Goal: Task Accomplishment & Management: Manage account settings

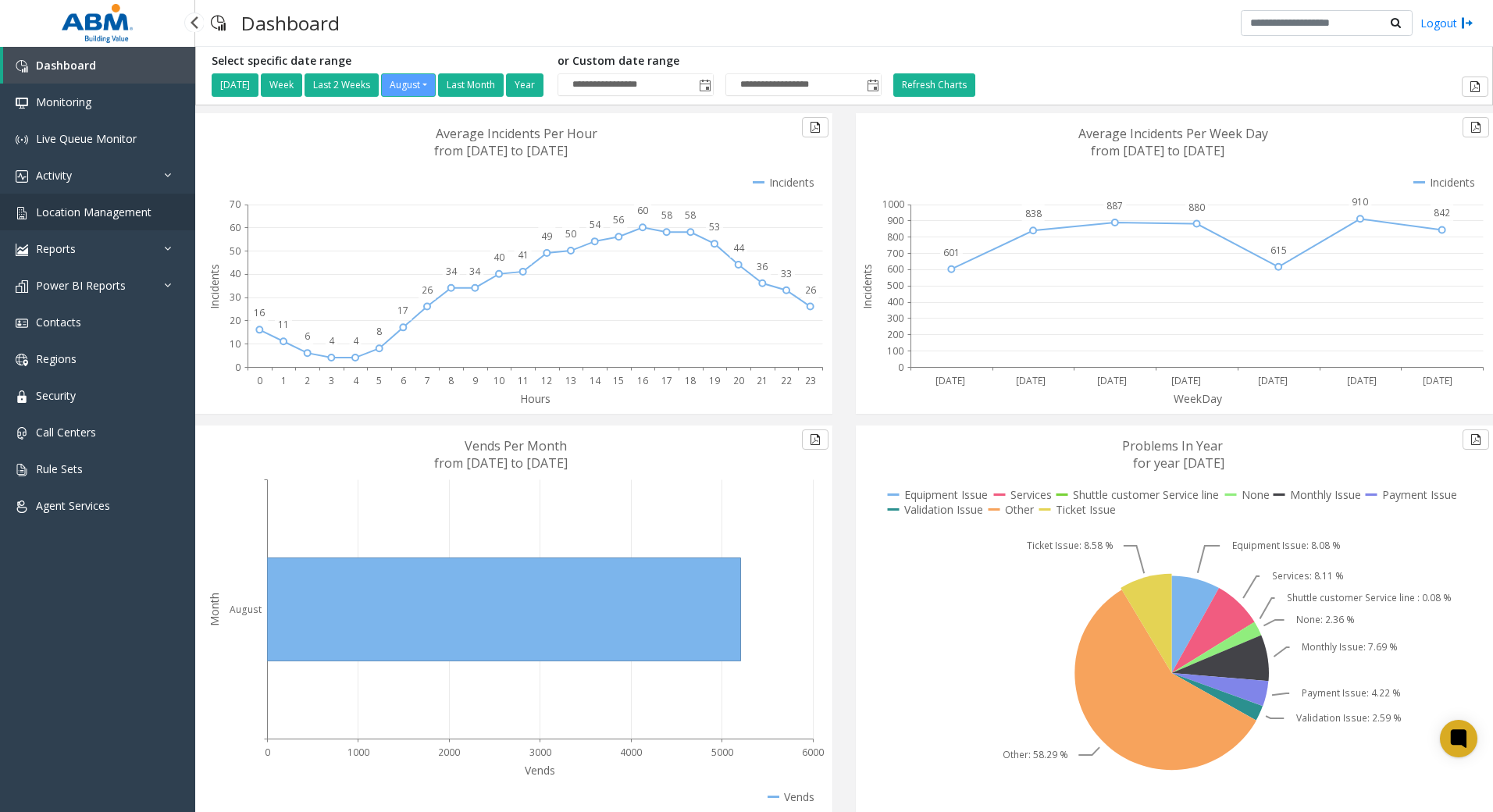
click at [107, 222] on link "Location Management" at bounding box center [98, 211] width 196 height 37
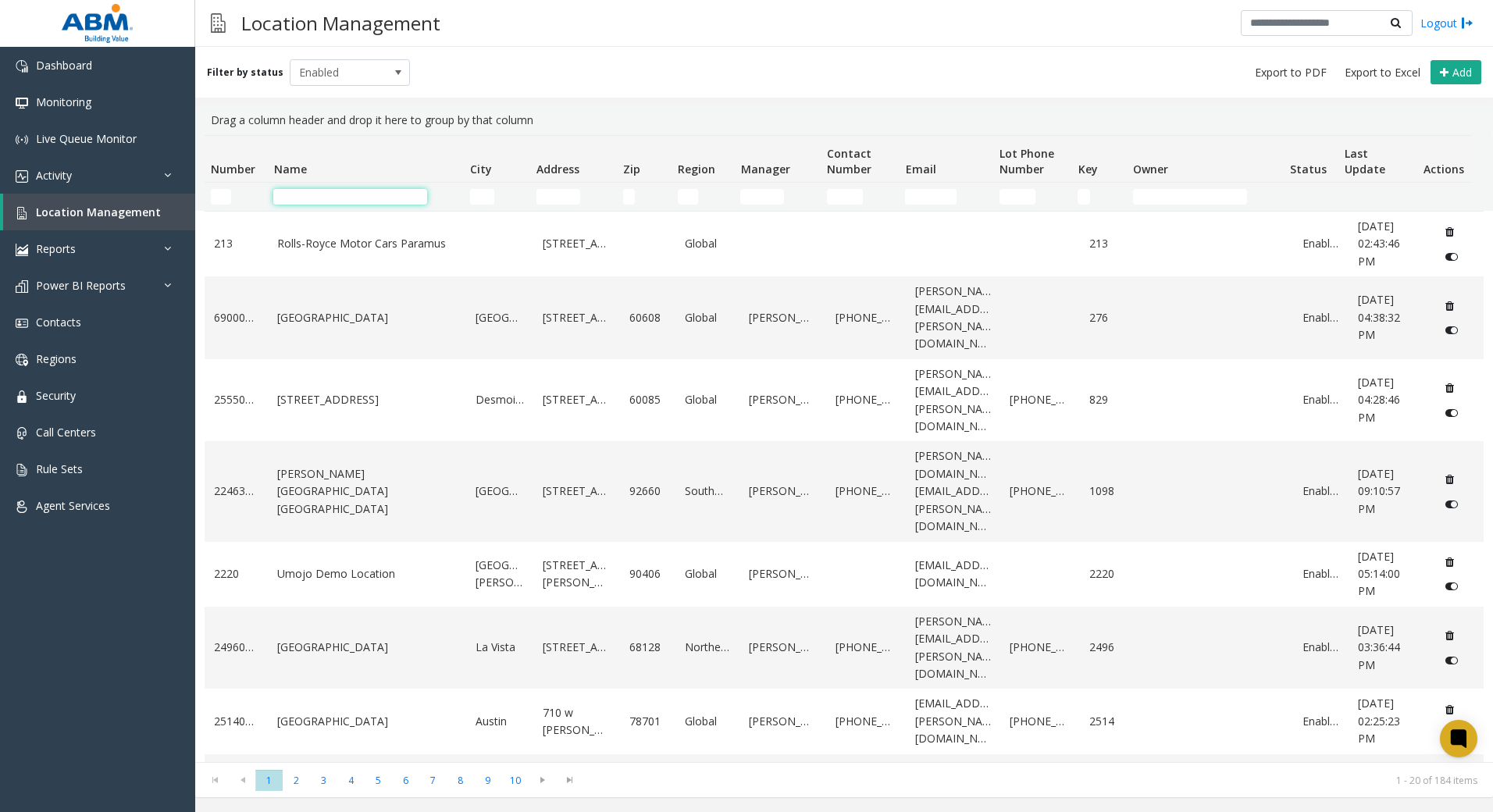
click at [398, 195] on input "Name Filter" at bounding box center [351, 196] width 154 height 16
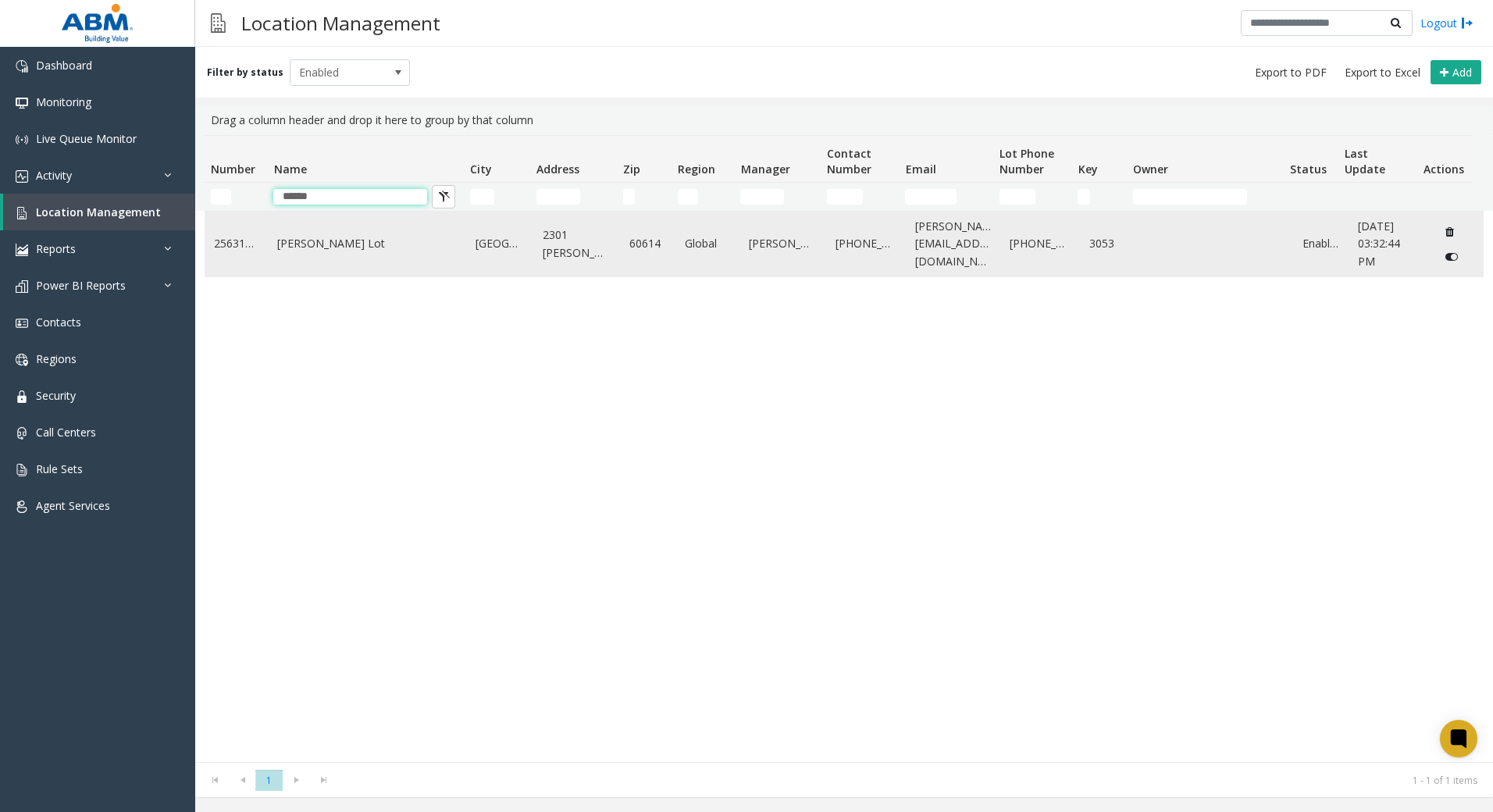
type input "******"
click at [423, 262] on td "[PERSON_NAME] Lot" at bounding box center [367, 243] width 198 height 65
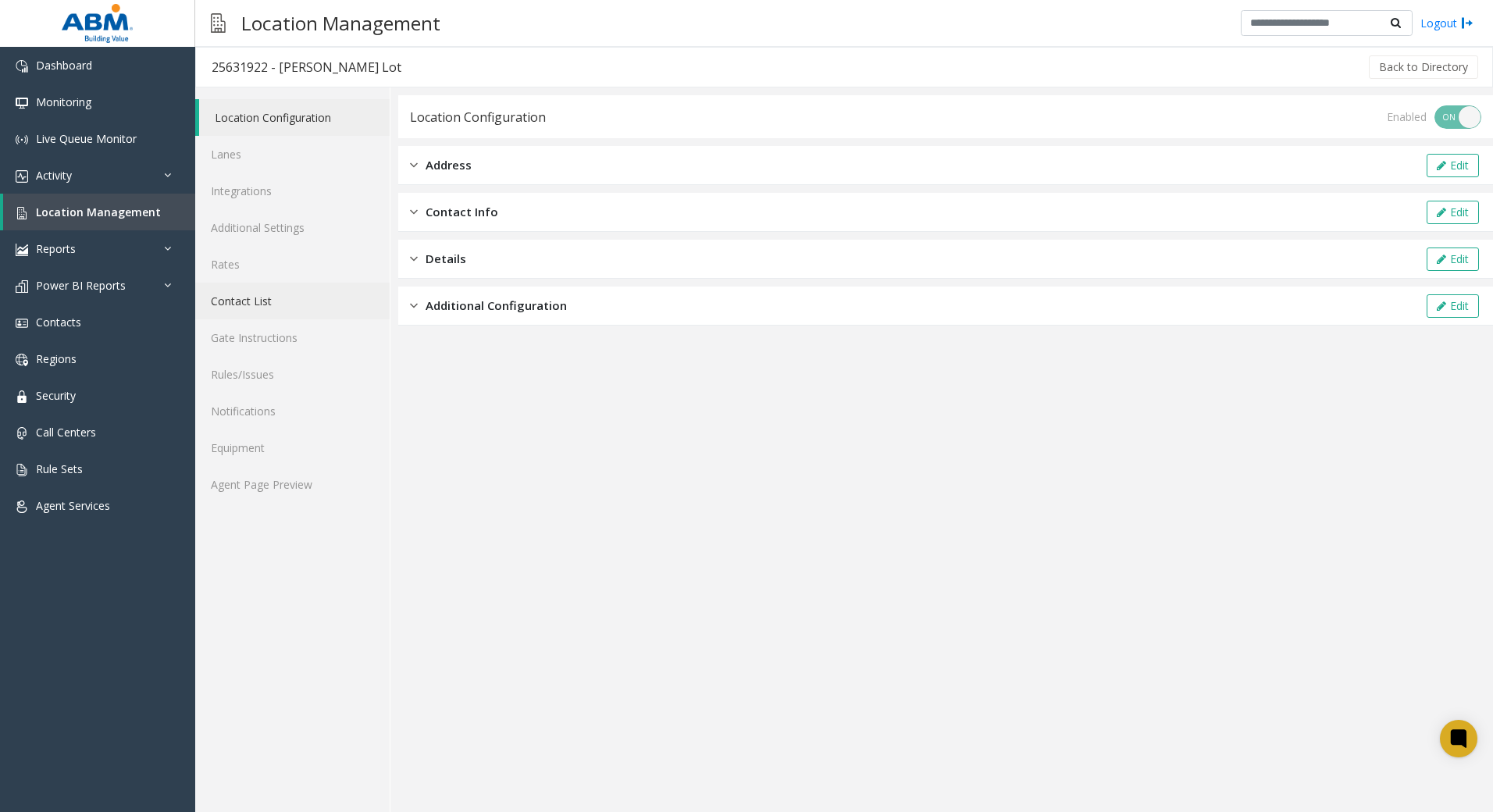
click at [228, 308] on link "Contact List" at bounding box center [292, 301] width 195 height 37
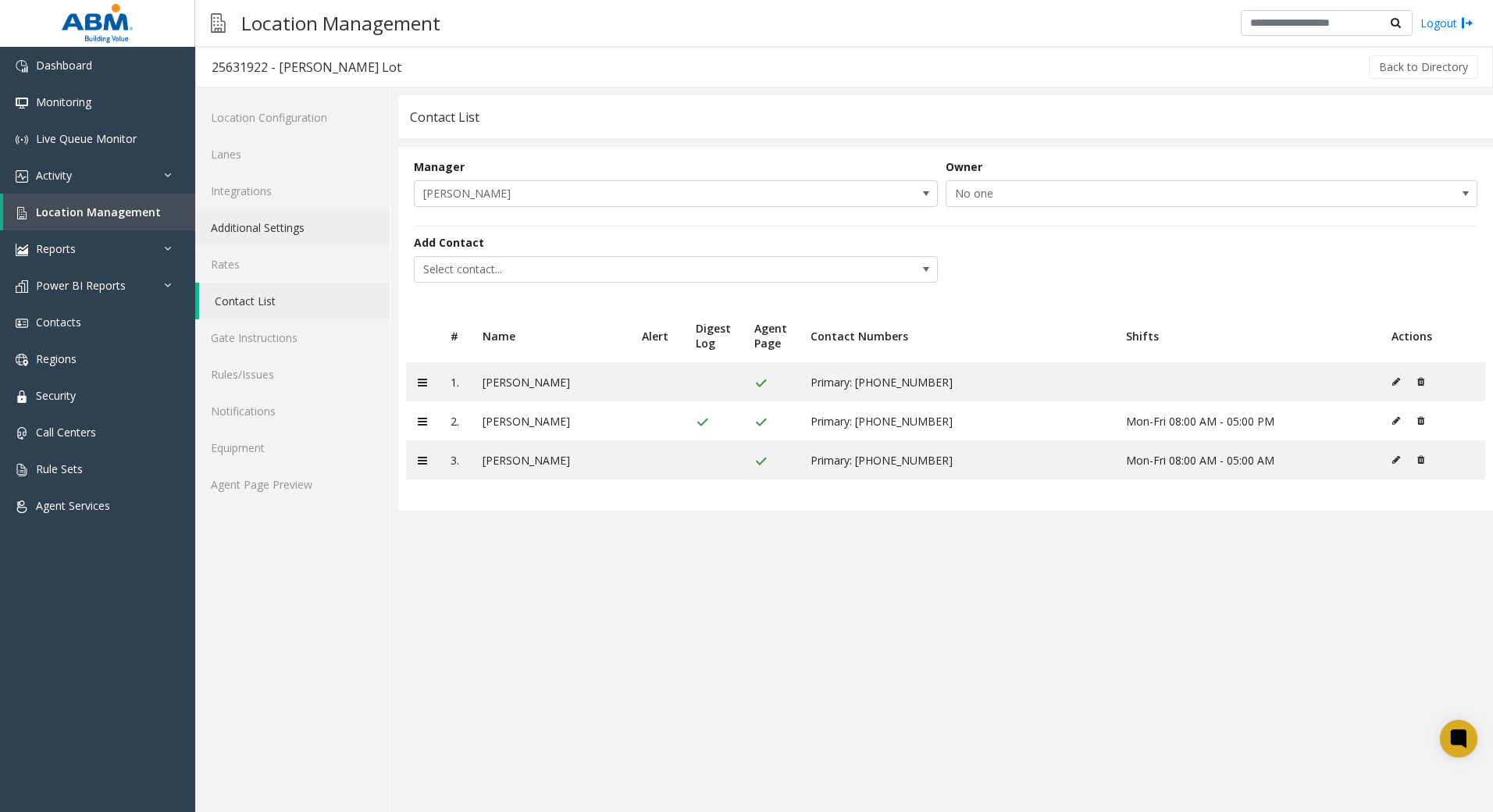
click at [234, 232] on link "Additional Settings" at bounding box center [292, 227] width 195 height 37
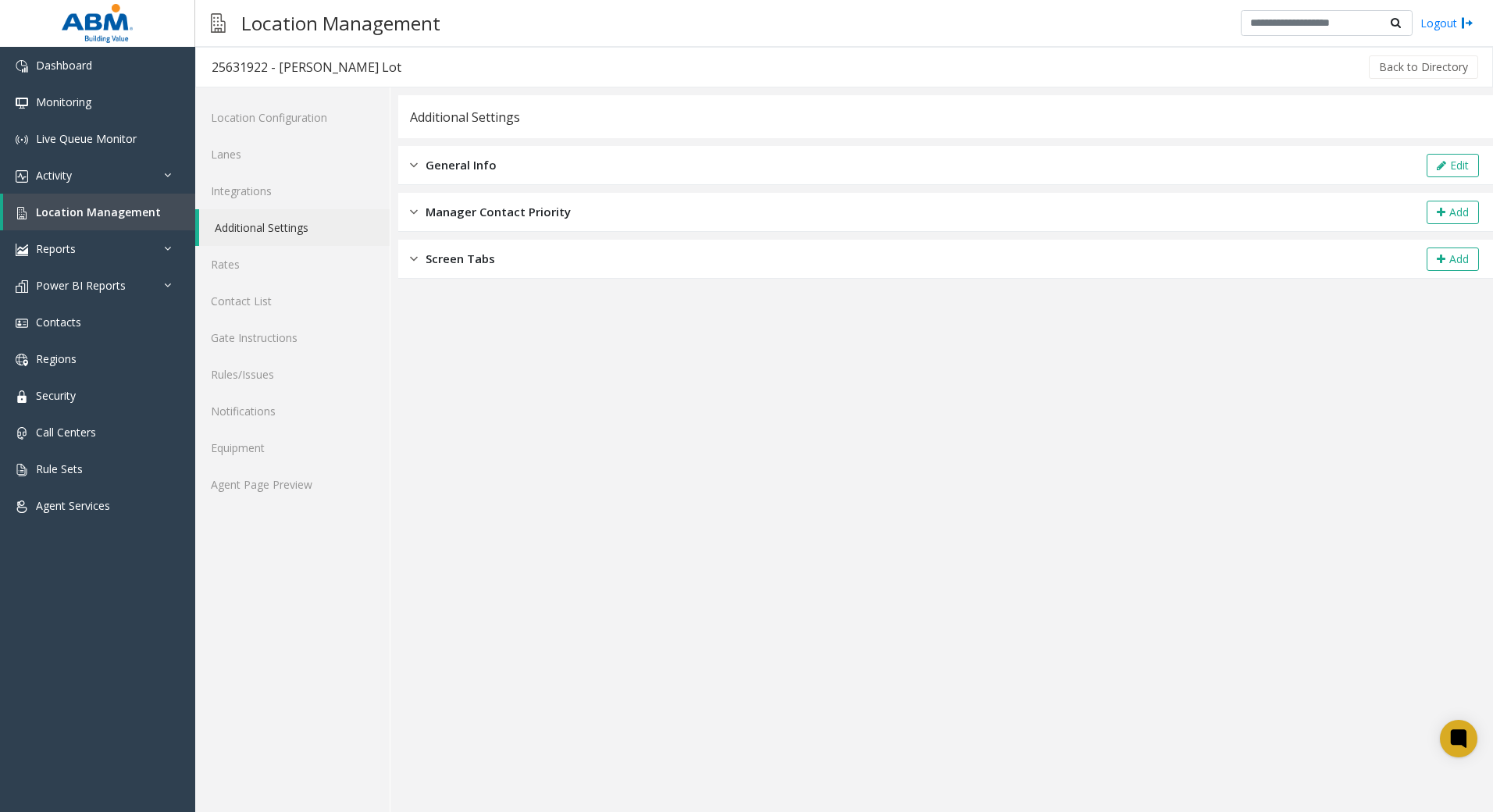
click at [688, 154] on div "General Info Edit" at bounding box center [946, 165] width 1094 height 39
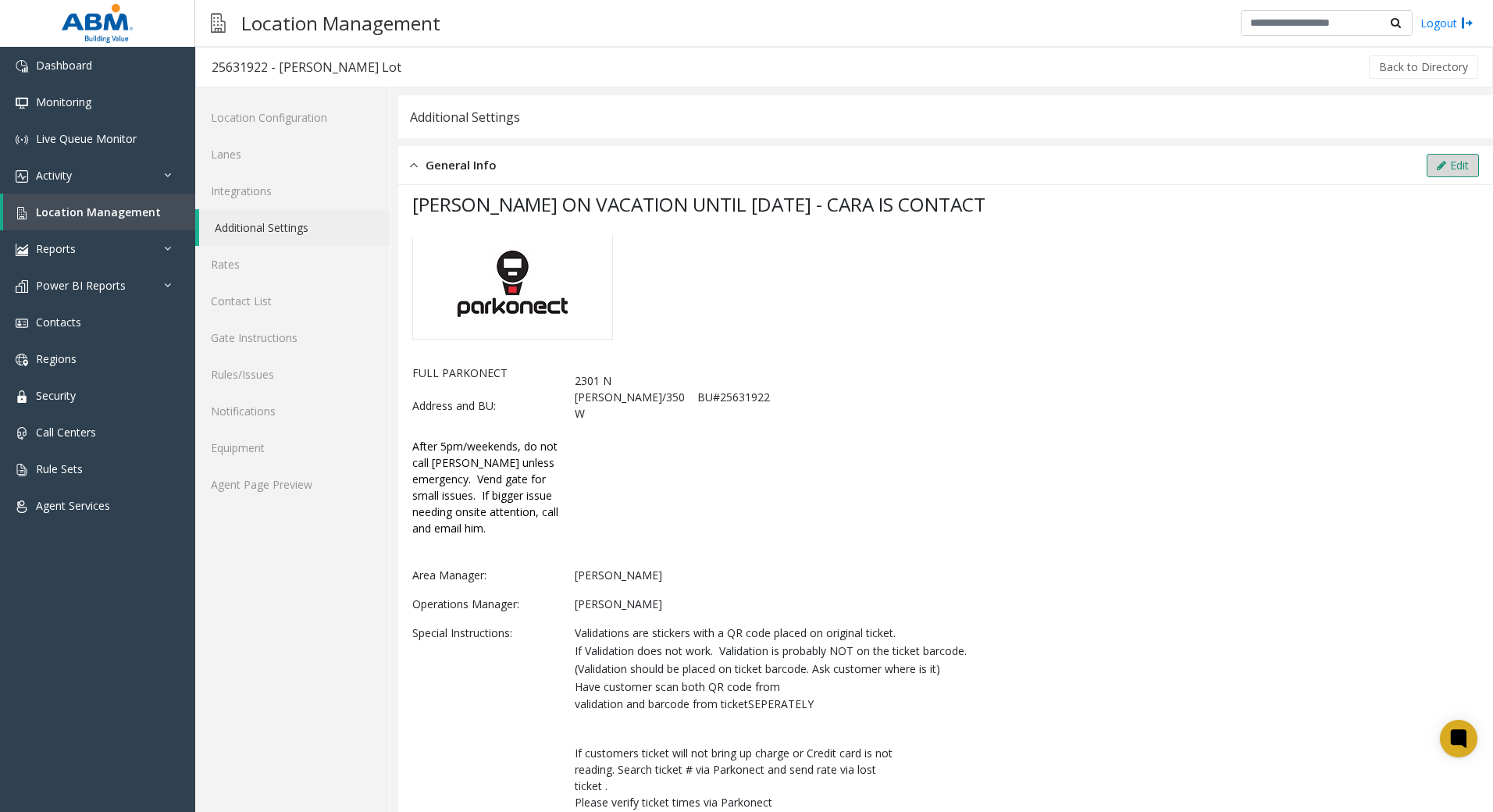
click at [1435, 160] on button "Edit" at bounding box center [1453, 165] width 53 height 23
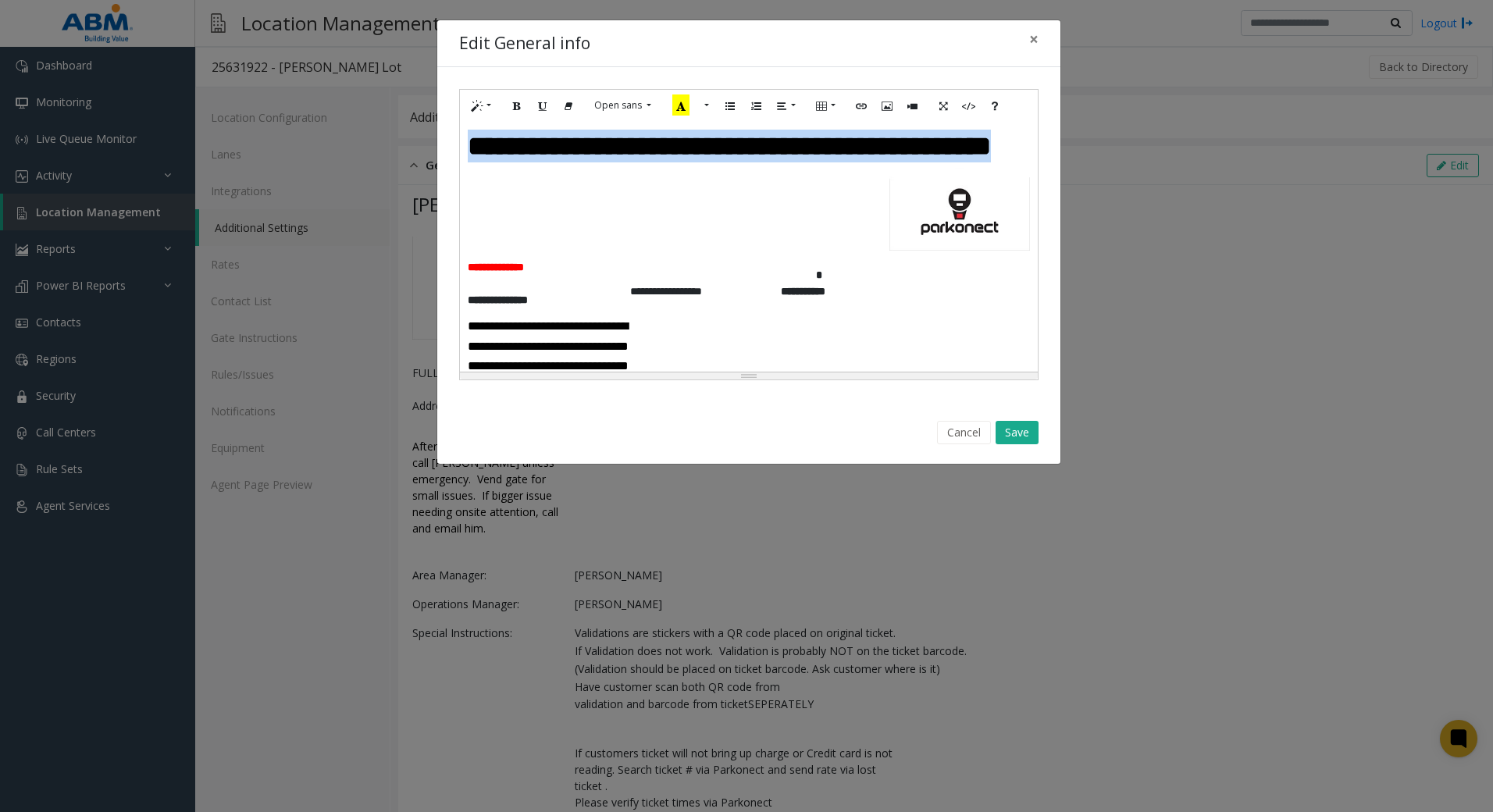
drag, startPoint x: 764, startPoint y: 195, endPoint x: 467, endPoint y: 155, distance: 299.7
click at [467, 155] on h3 "**********" at bounding box center [748, 146] width 562 height 33
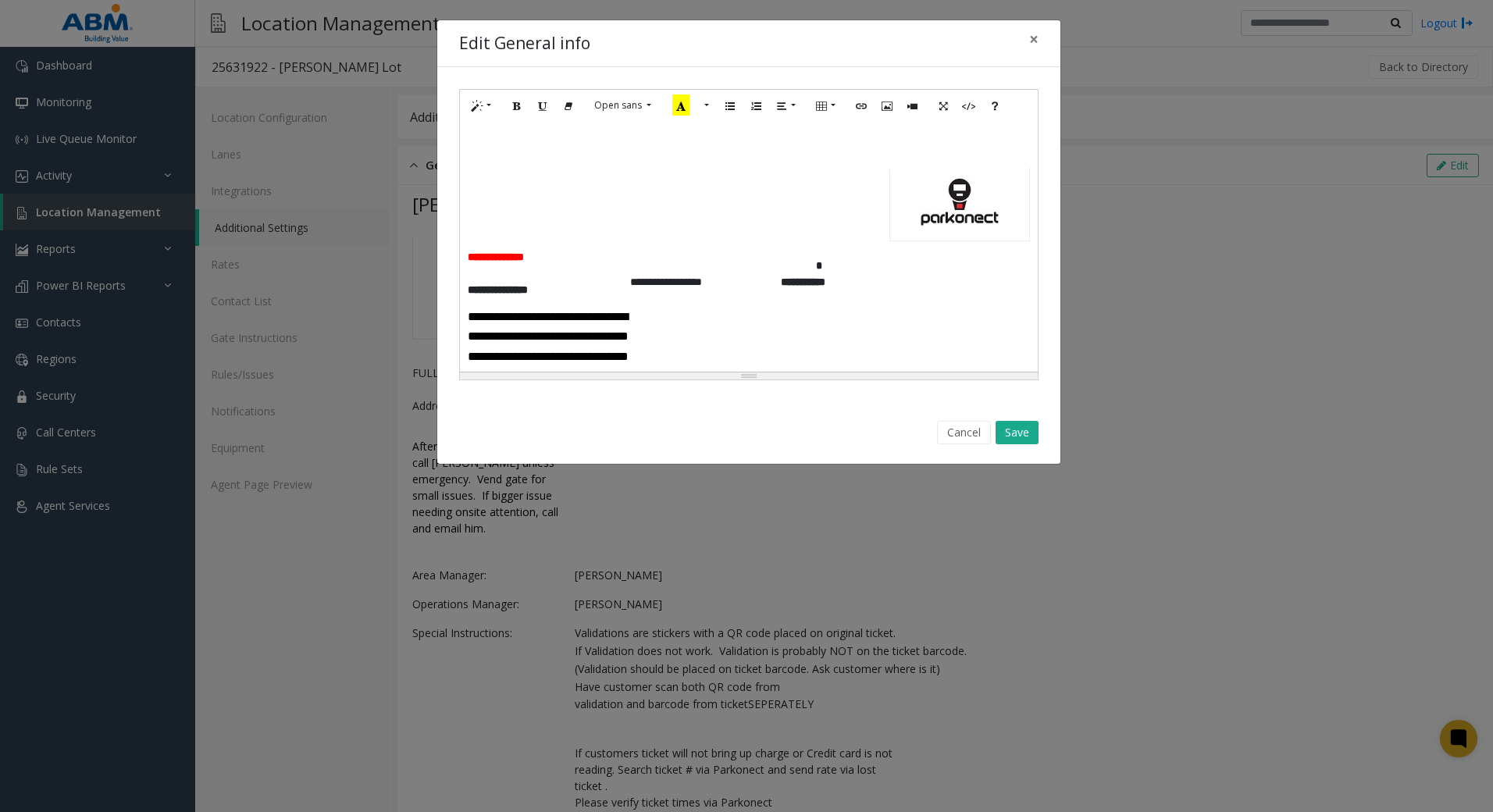
click at [501, 182] on div "**********" at bounding box center [748, 247] width 578 height 250
click at [1002, 439] on button "Save" at bounding box center [1017, 432] width 43 height 23
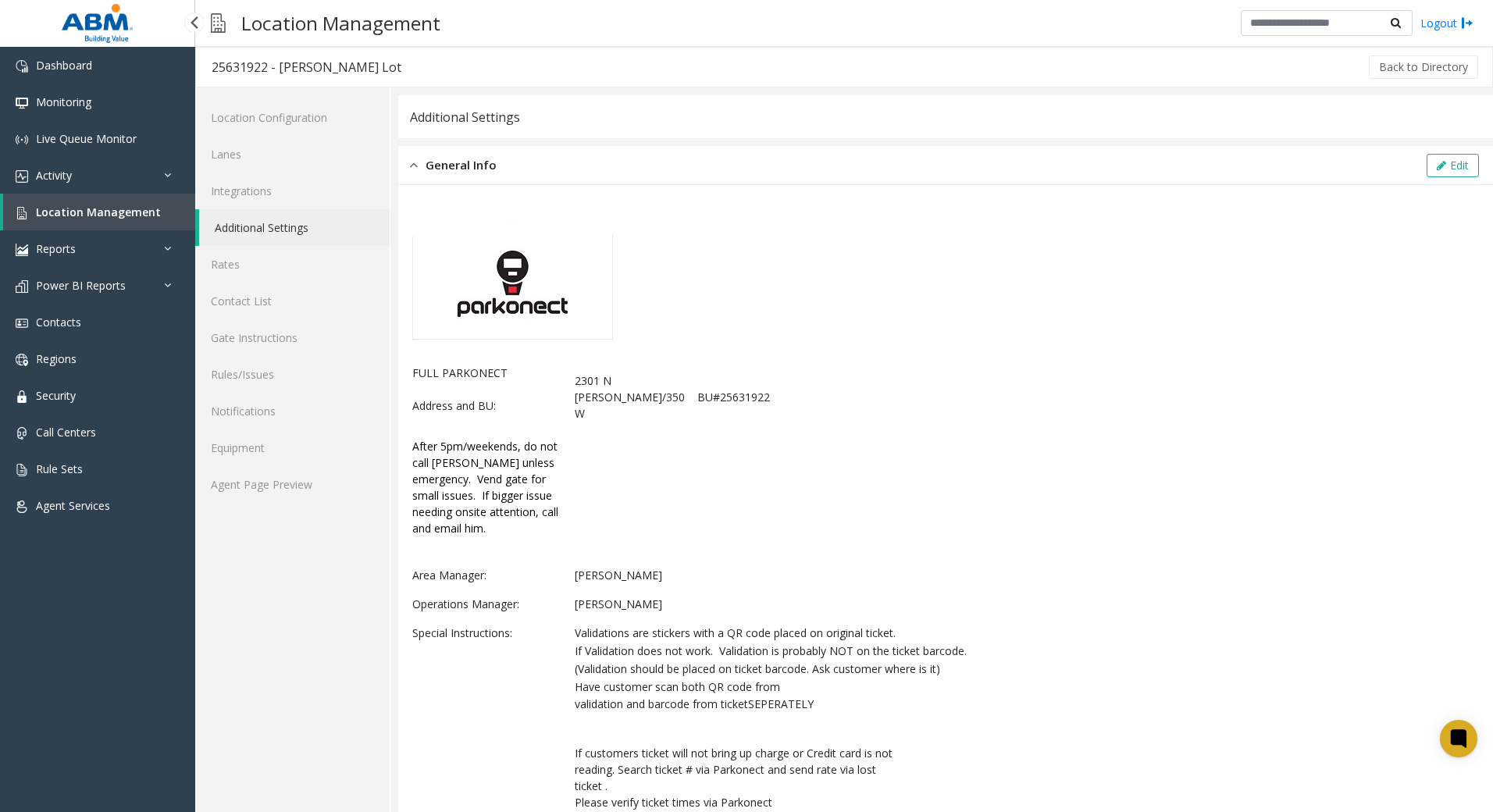
click at [118, 208] on span "Location Management" at bounding box center [98, 212] width 125 height 15
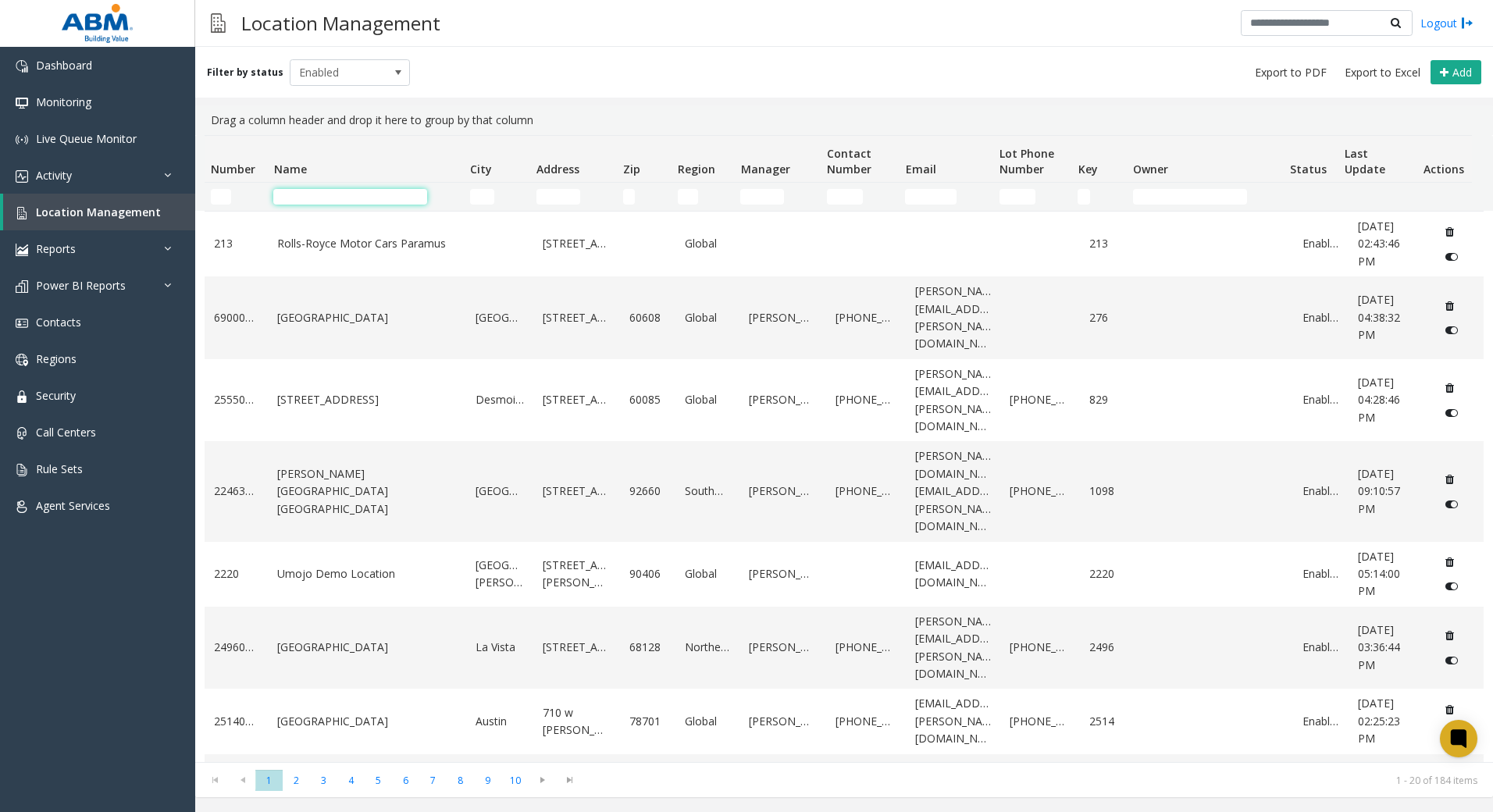
click at [344, 202] on input "Name Filter" at bounding box center [351, 196] width 154 height 16
type input "*"
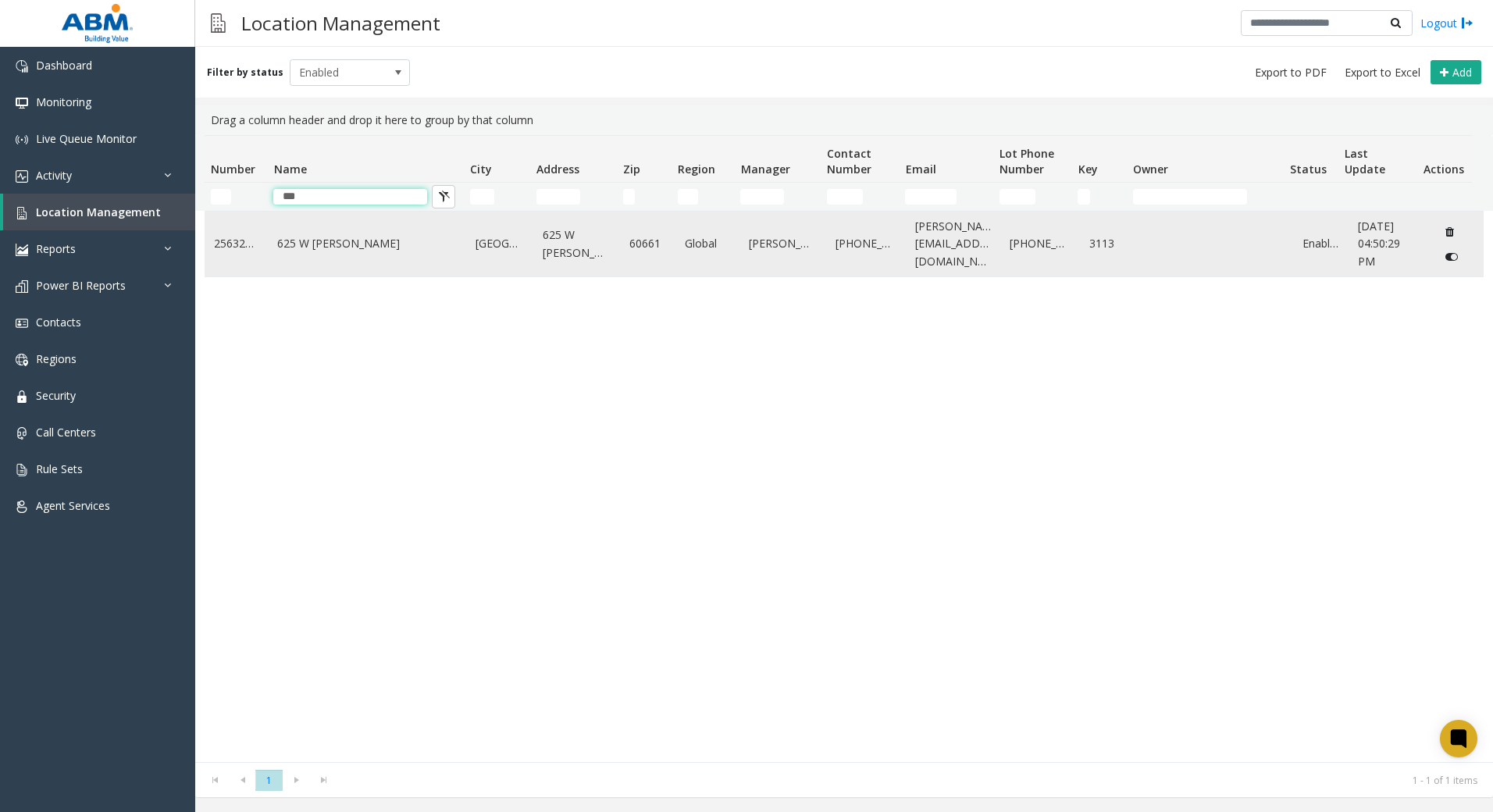
type input "***"
click at [393, 256] on td "625 W [PERSON_NAME]" at bounding box center [367, 243] width 198 height 65
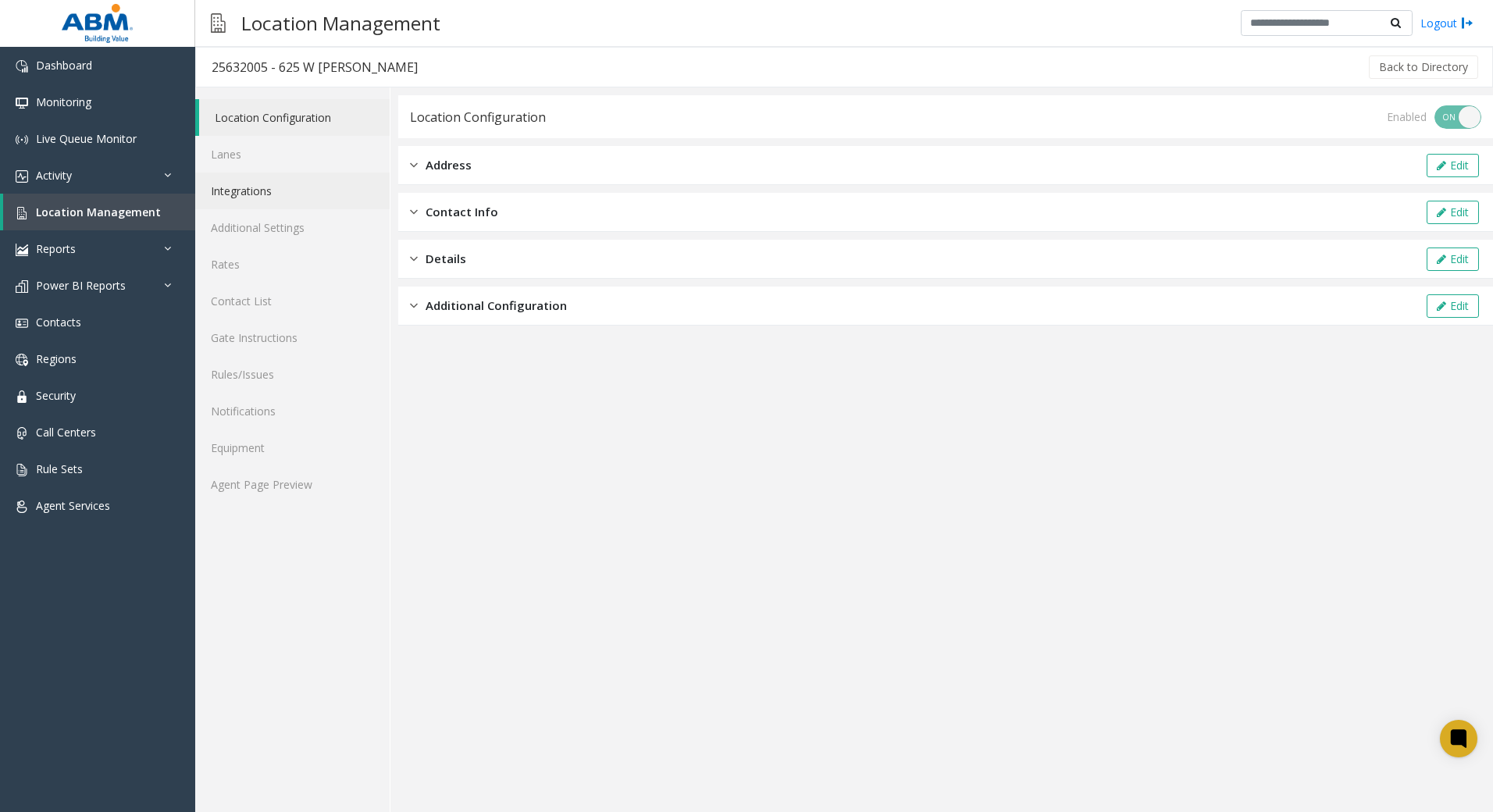
click at [304, 198] on link "Integrations" at bounding box center [292, 191] width 195 height 37
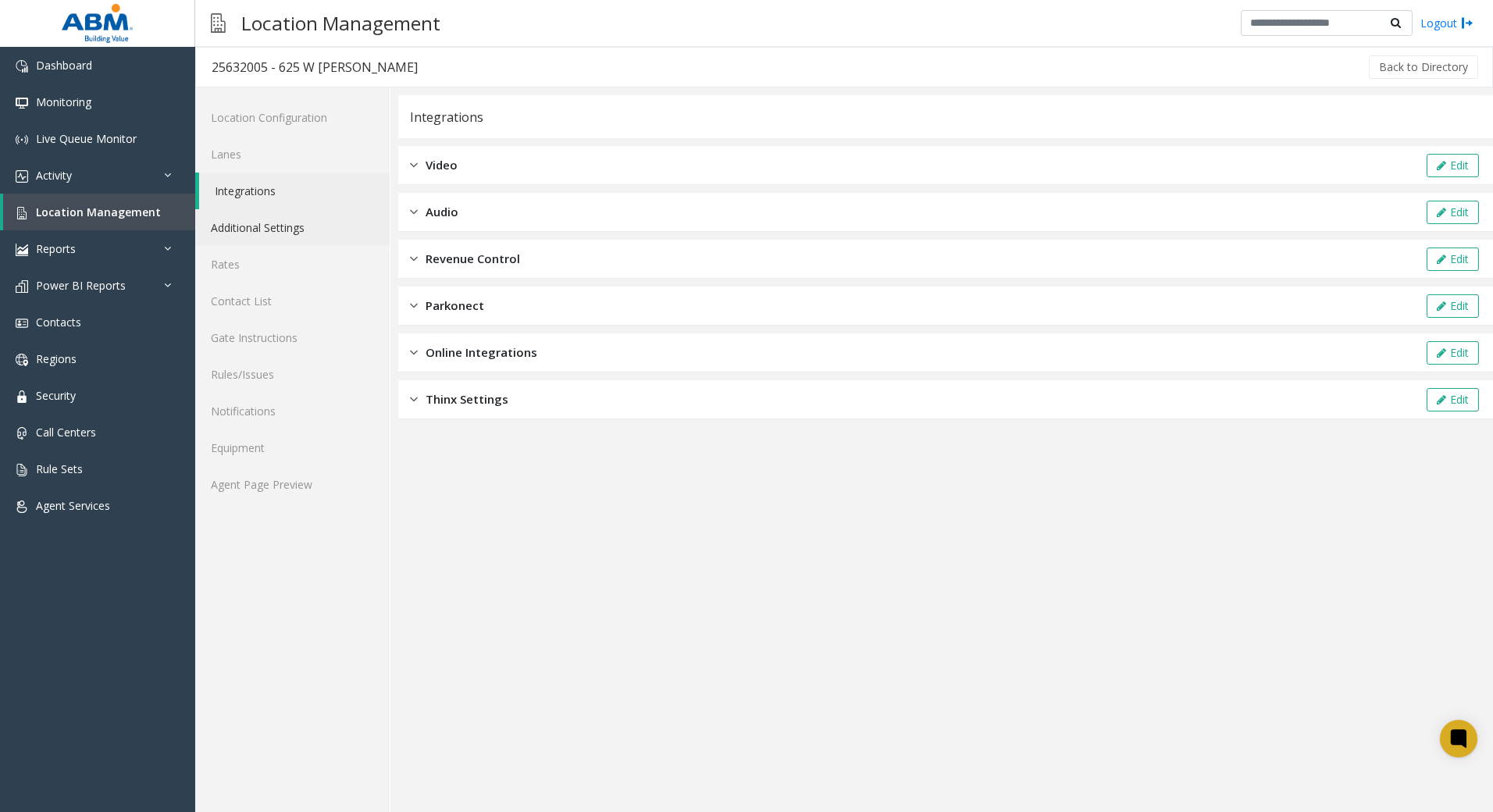
click at [297, 226] on link "Additional Settings" at bounding box center [292, 227] width 195 height 37
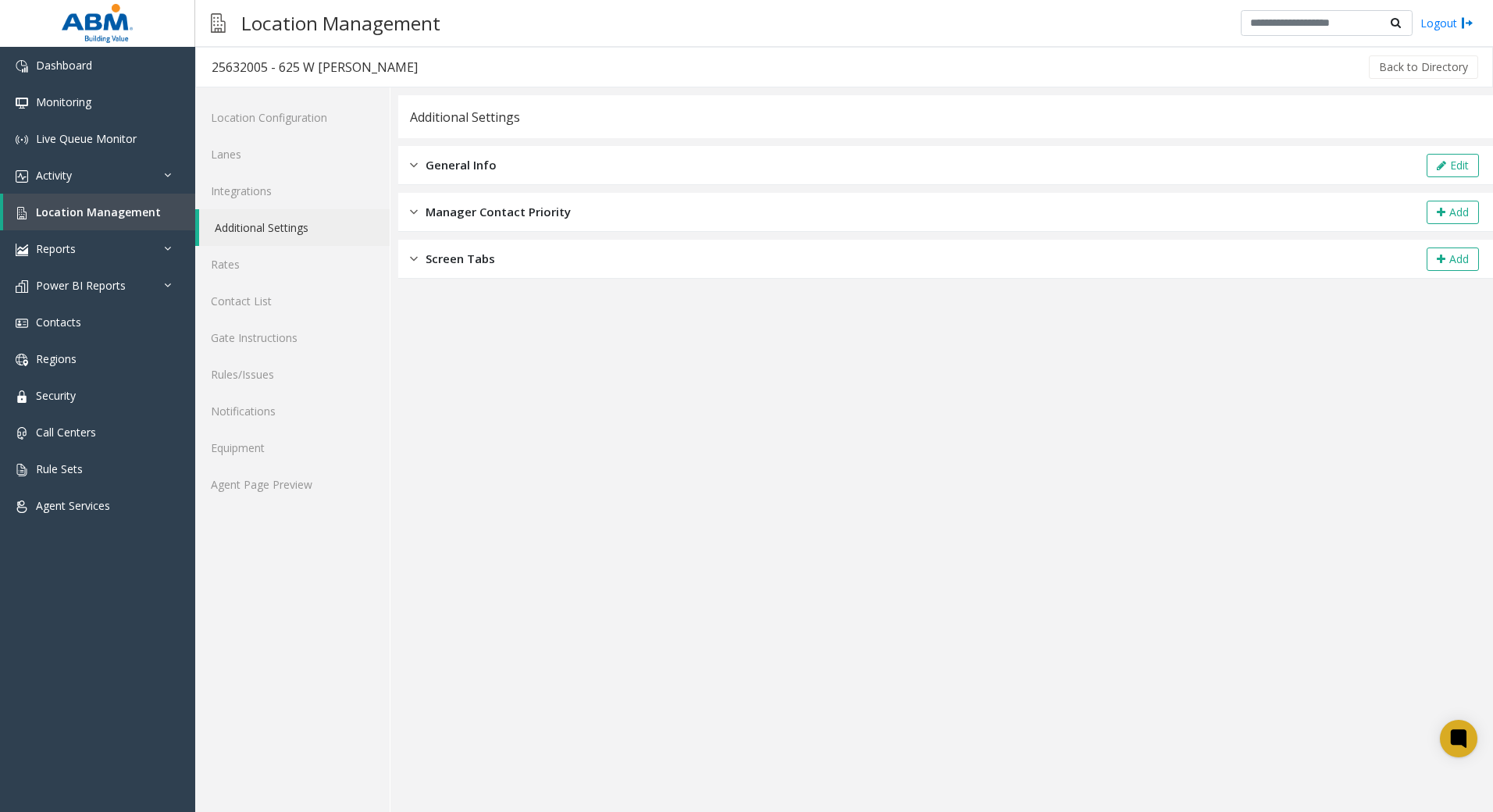
click at [459, 166] on span "General Info" at bounding box center [462, 164] width 71 height 18
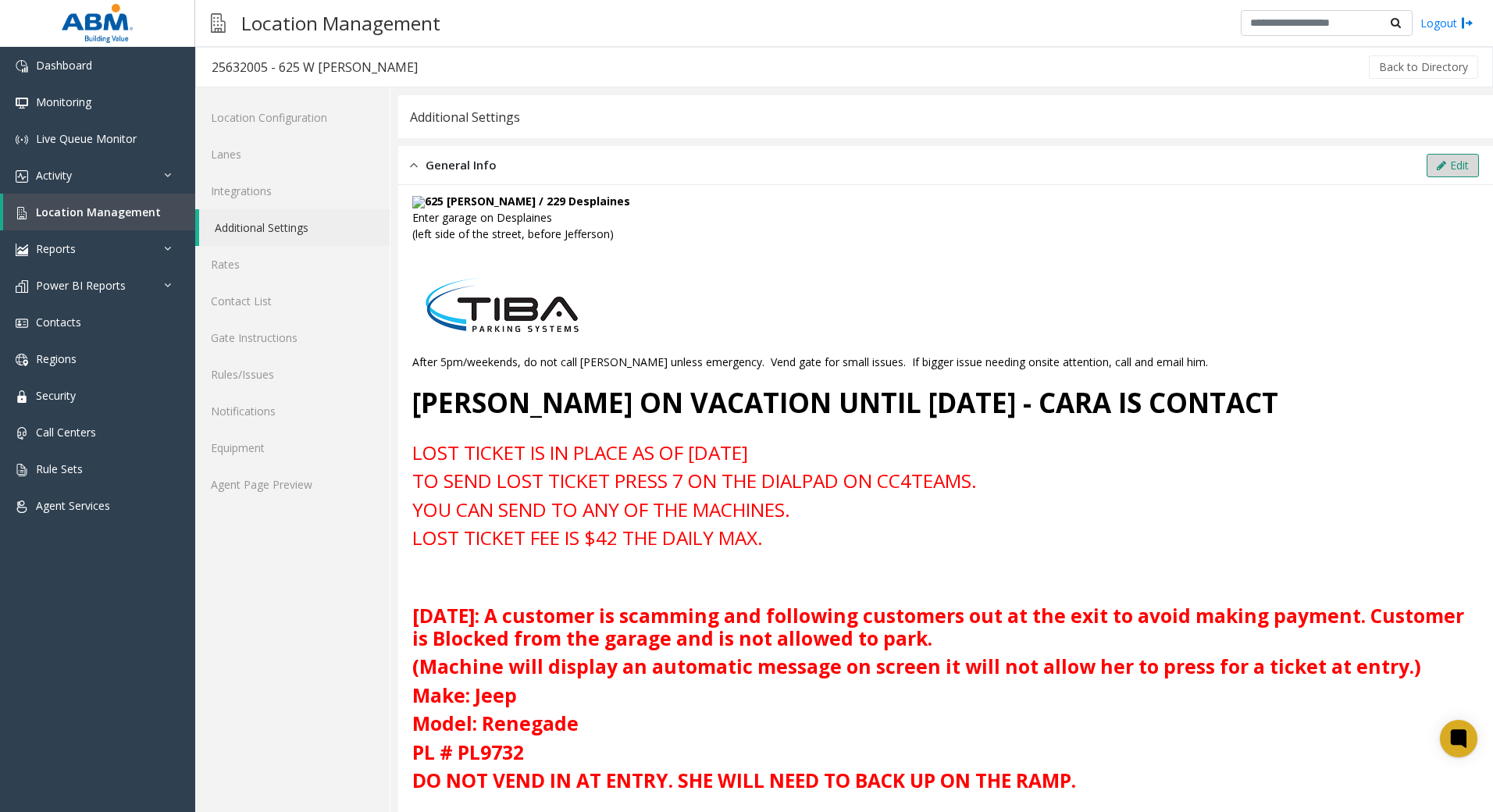
click at [1434, 168] on button "Edit" at bounding box center [1453, 165] width 53 height 23
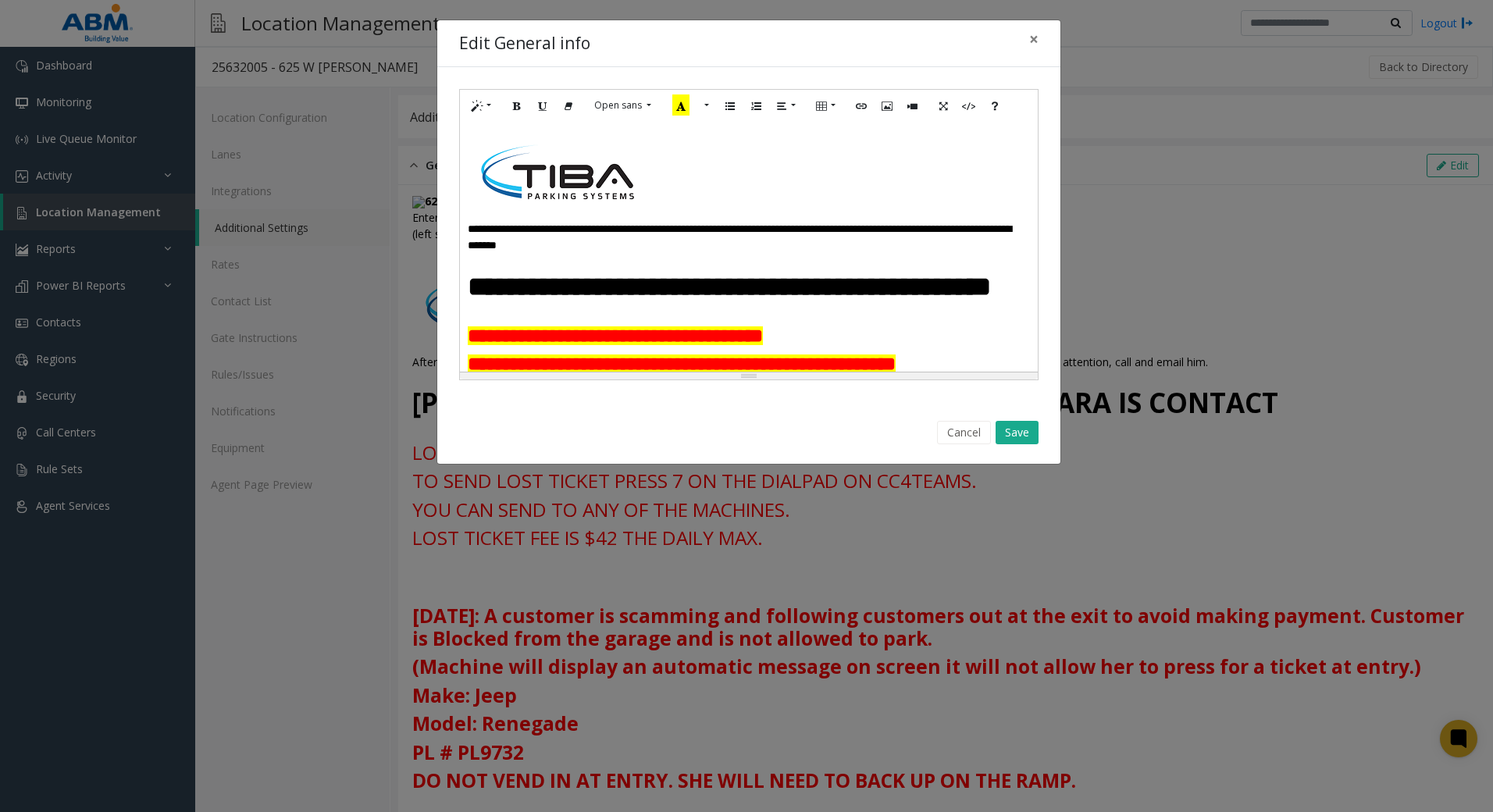
scroll to position [156, 0]
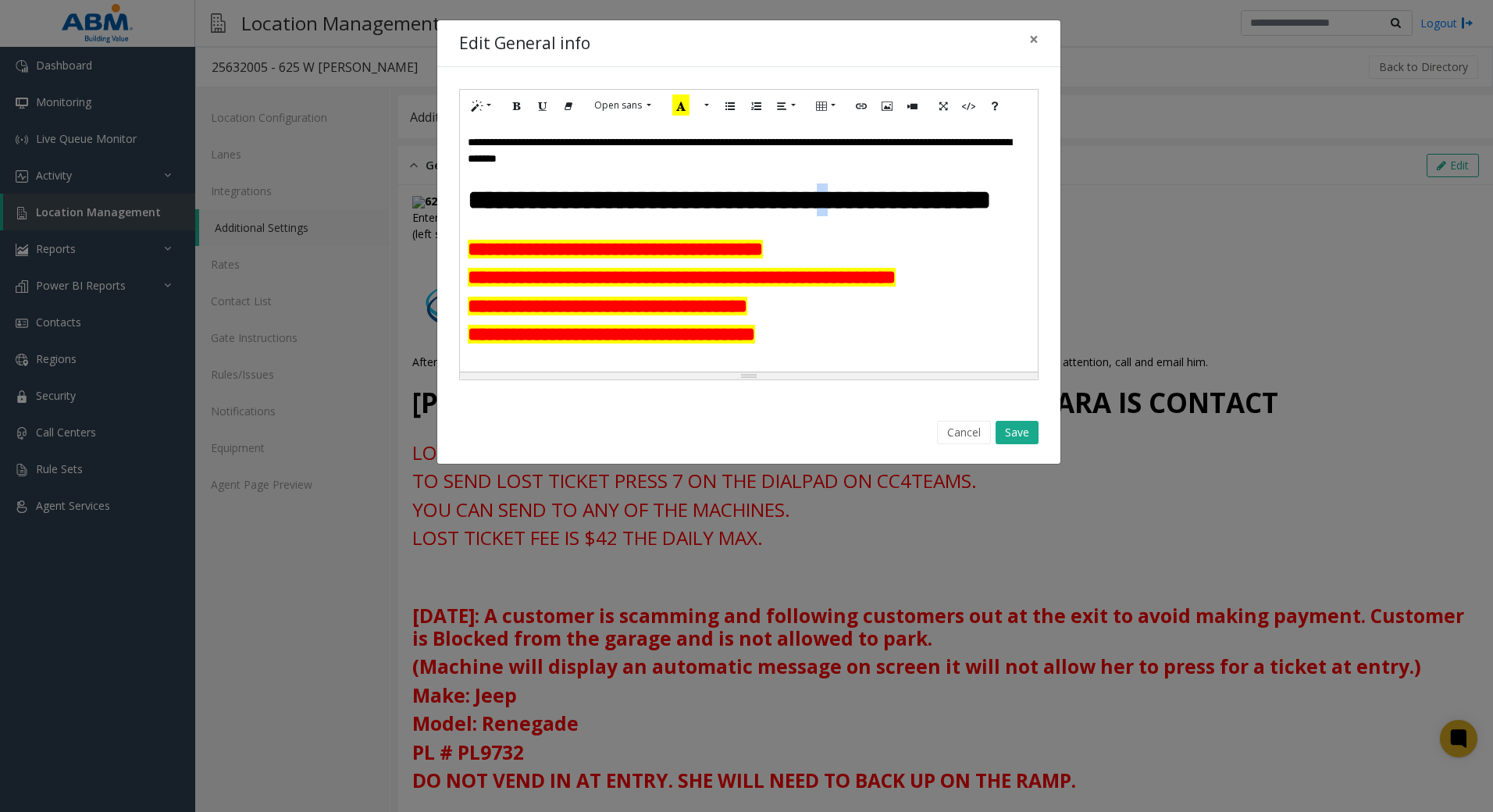
drag, startPoint x: 873, startPoint y: 234, endPoint x: 455, endPoint y: 219, distance: 418.3
click at [455, 219] on div "**********" at bounding box center [748, 234] width 623 height 335
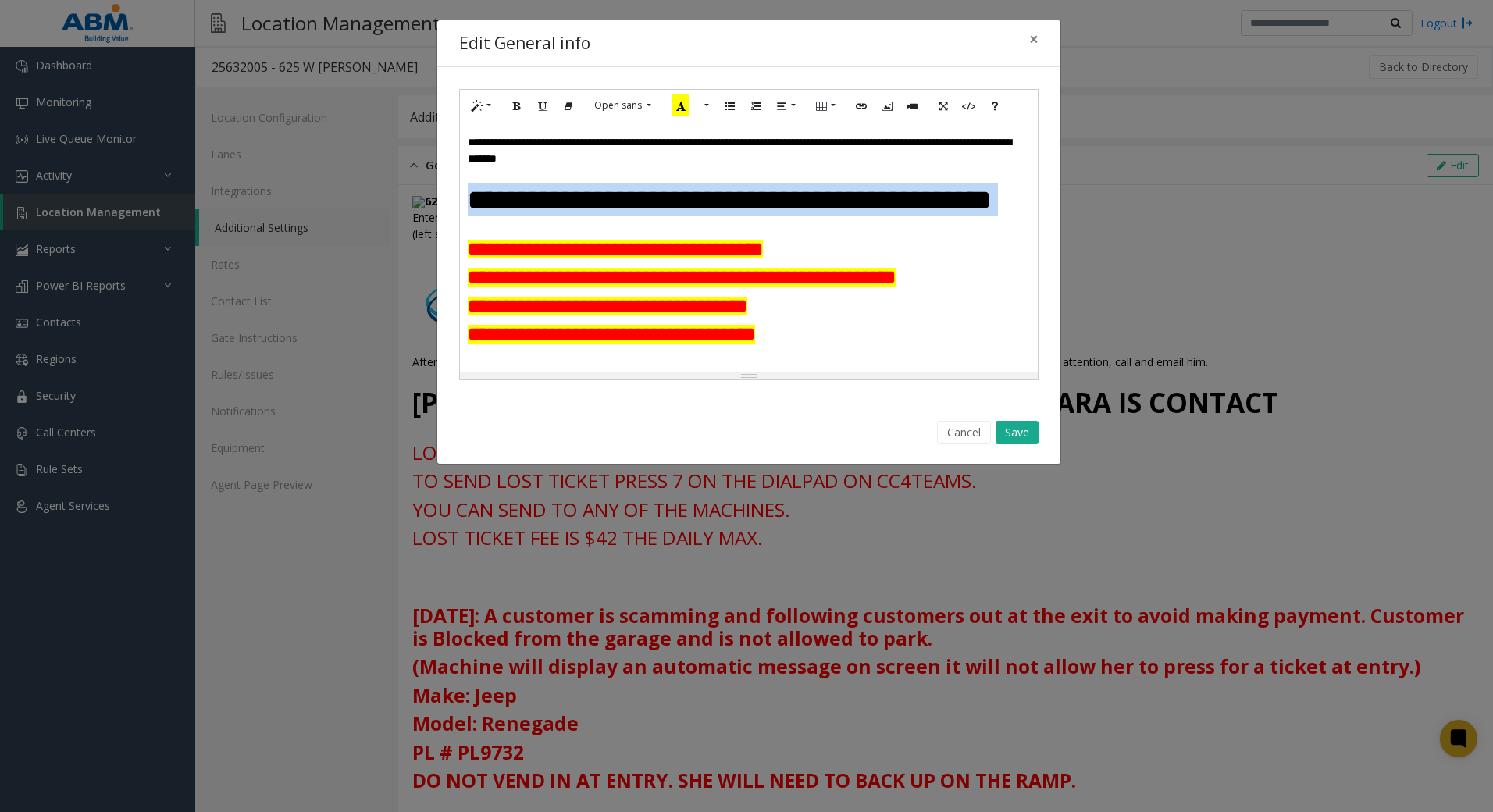
drag, startPoint x: 725, startPoint y: 234, endPoint x: 431, endPoint y: 205, distance: 295.4
click at [431, 205] on div "**********" at bounding box center [746, 406] width 1493 height 812
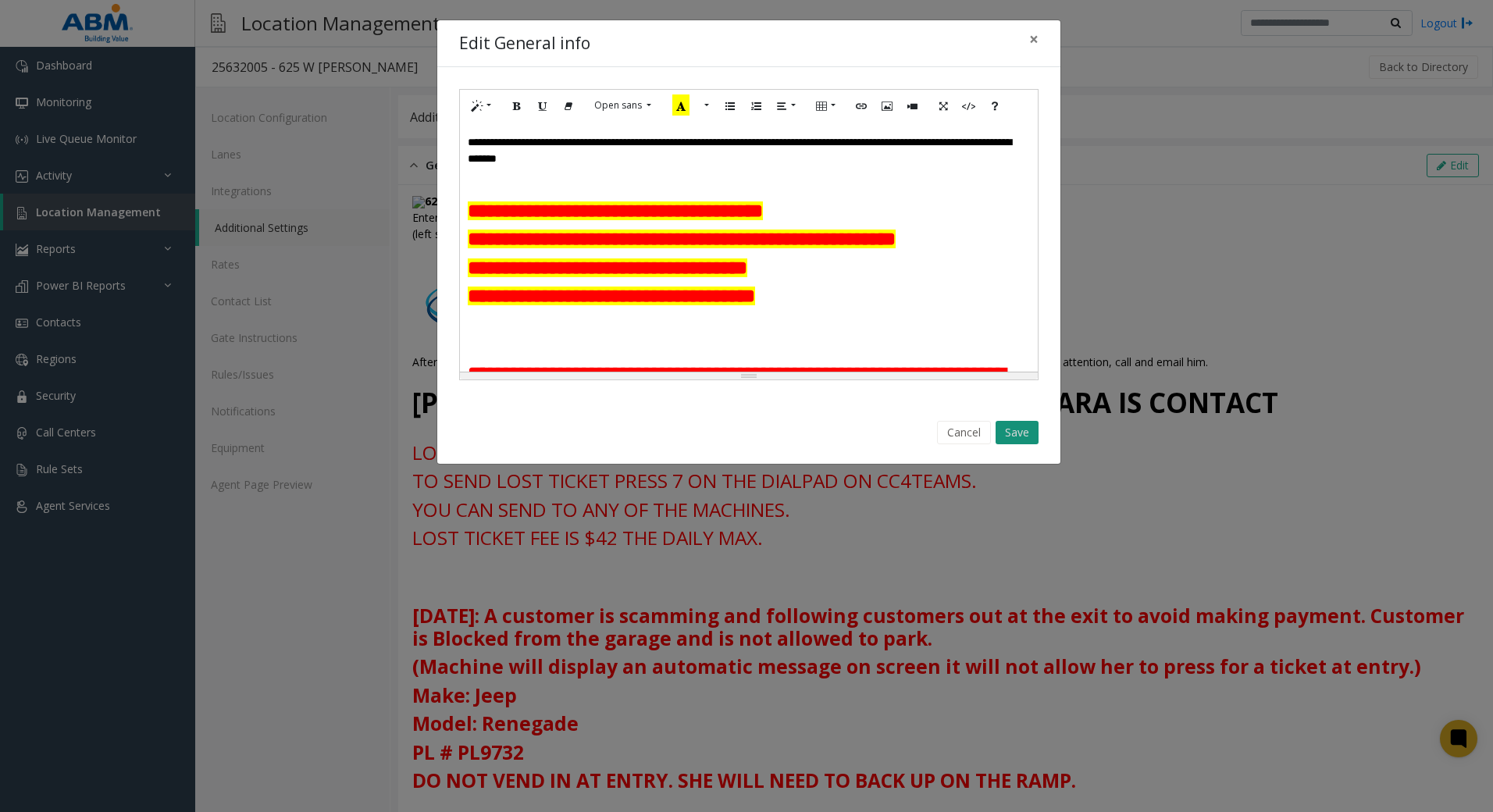
click at [1020, 429] on button "Save" at bounding box center [1017, 432] width 43 height 23
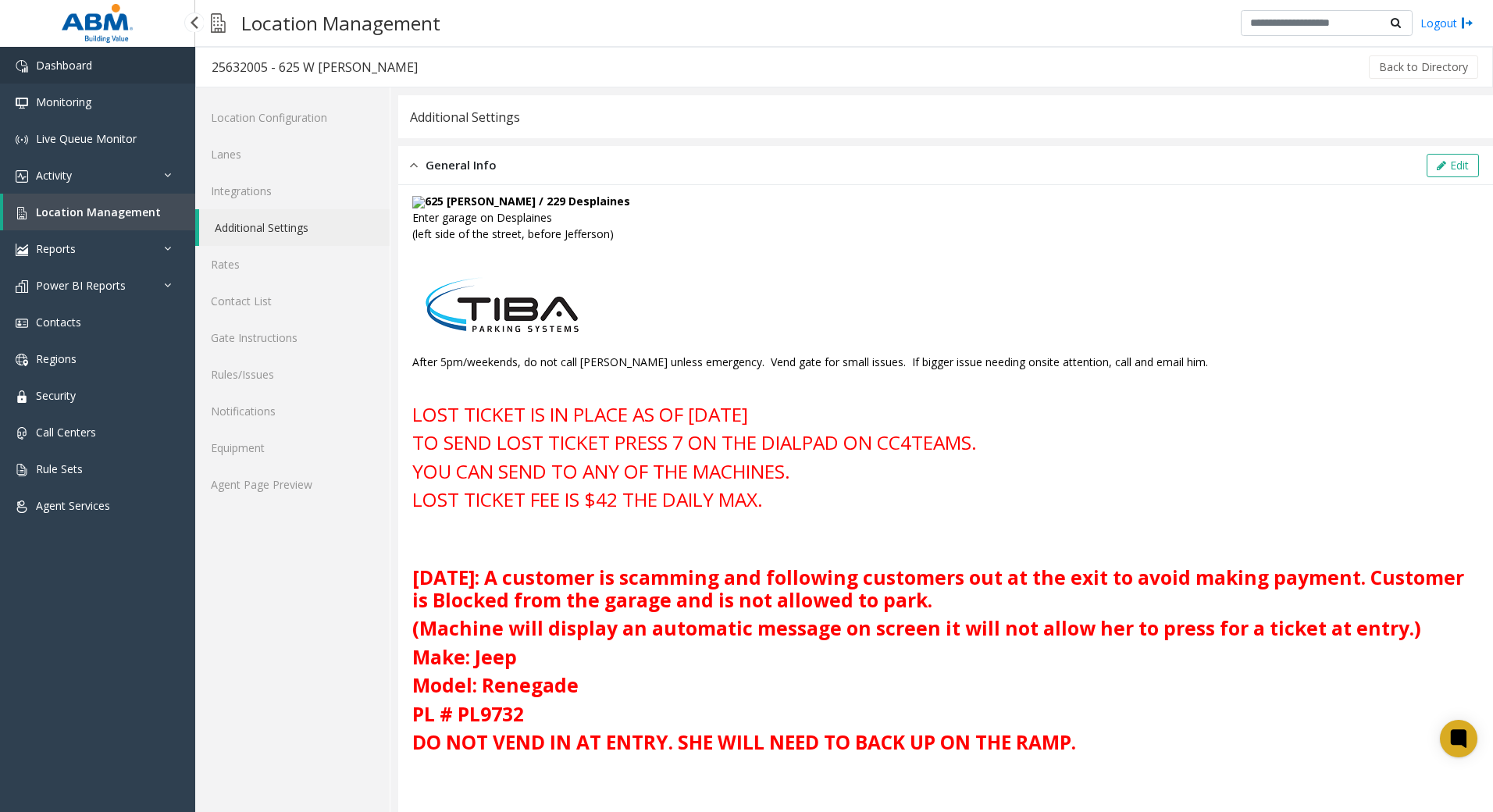
click at [86, 70] on span "Dashboard" at bounding box center [64, 65] width 56 height 15
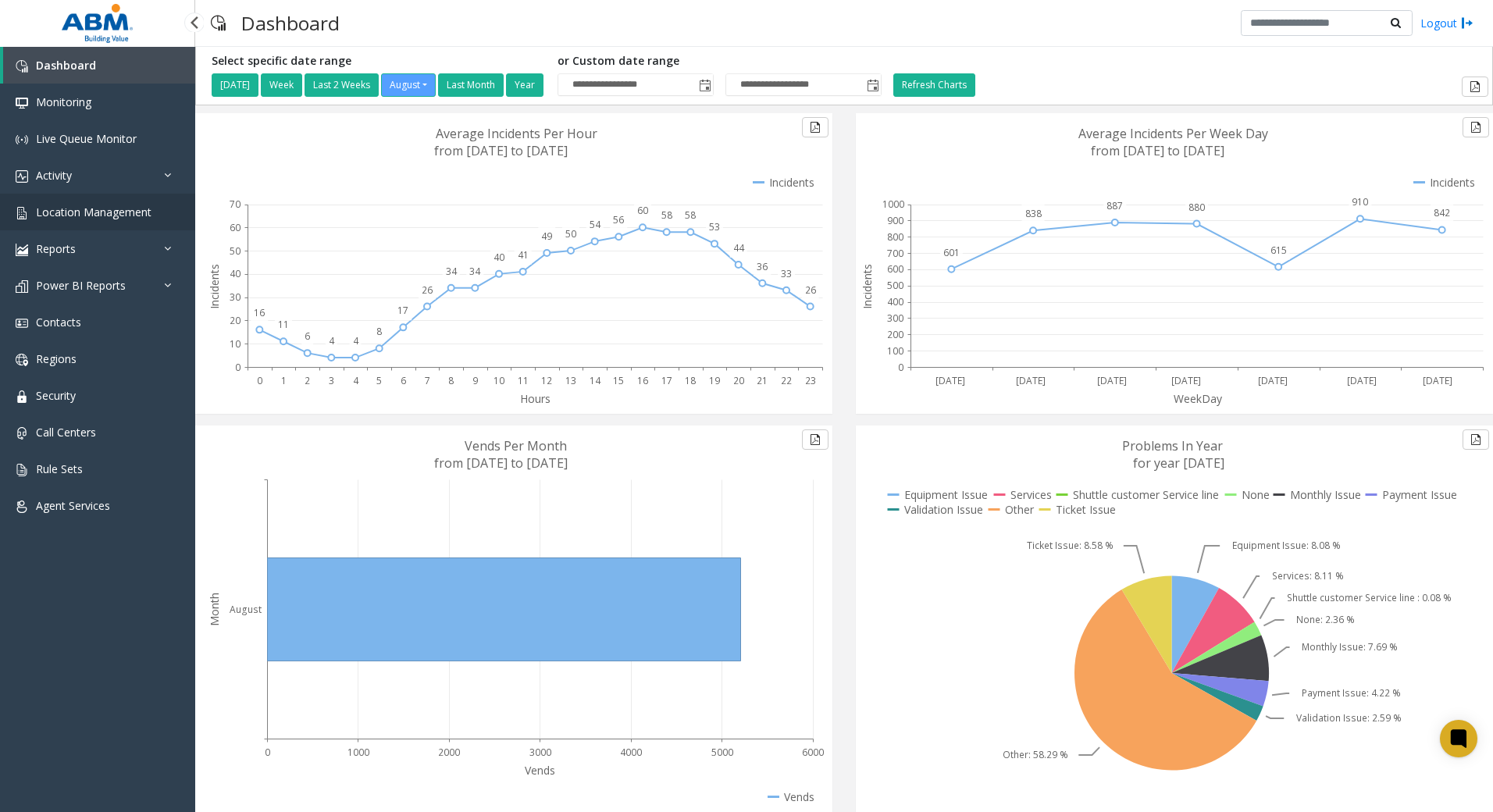
click at [83, 200] on link "Location Management" at bounding box center [98, 211] width 196 height 37
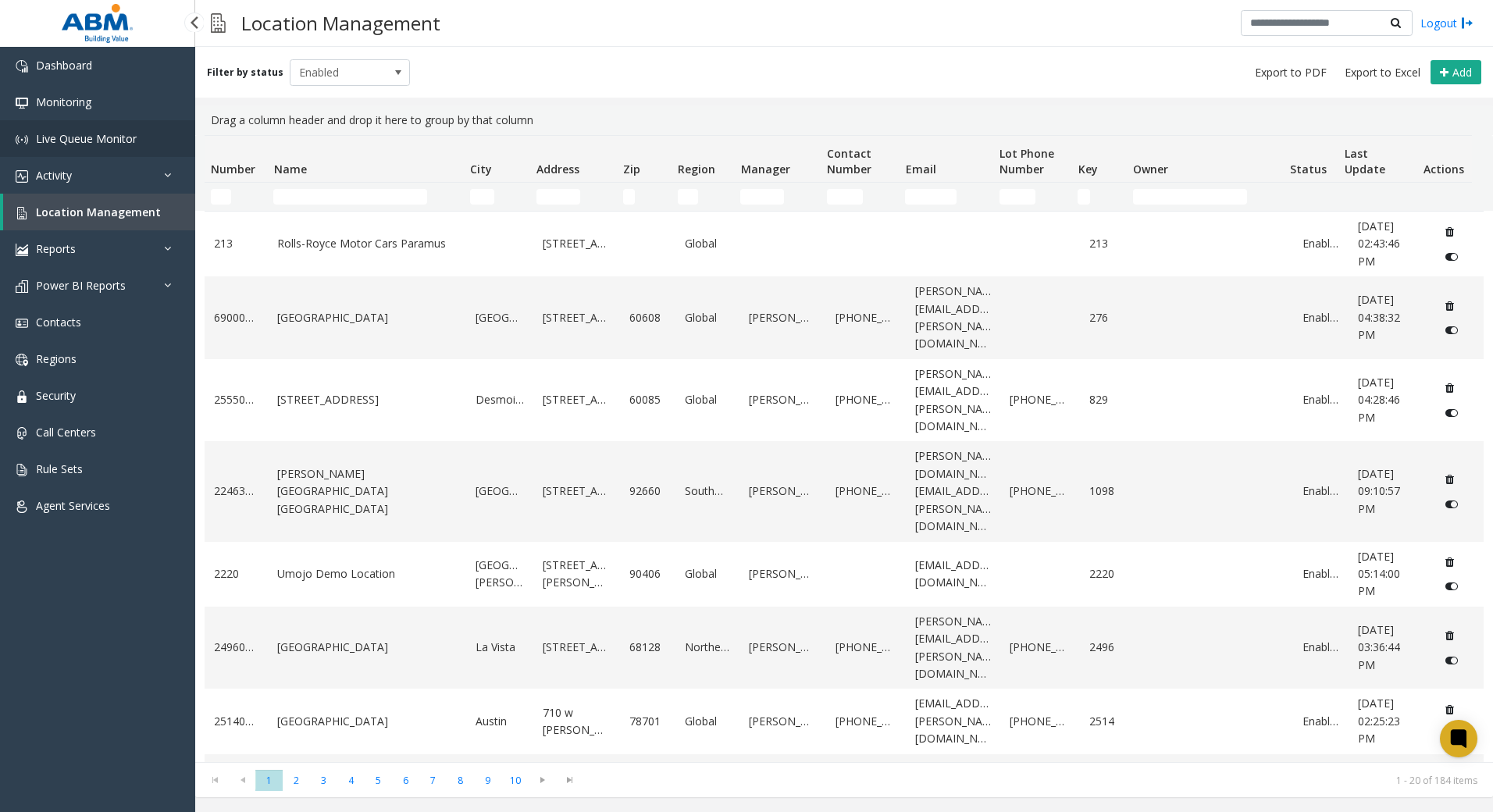
click at [126, 139] on span "Live Queue Monitor" at bounding box center [86, 139] width 101 height 15
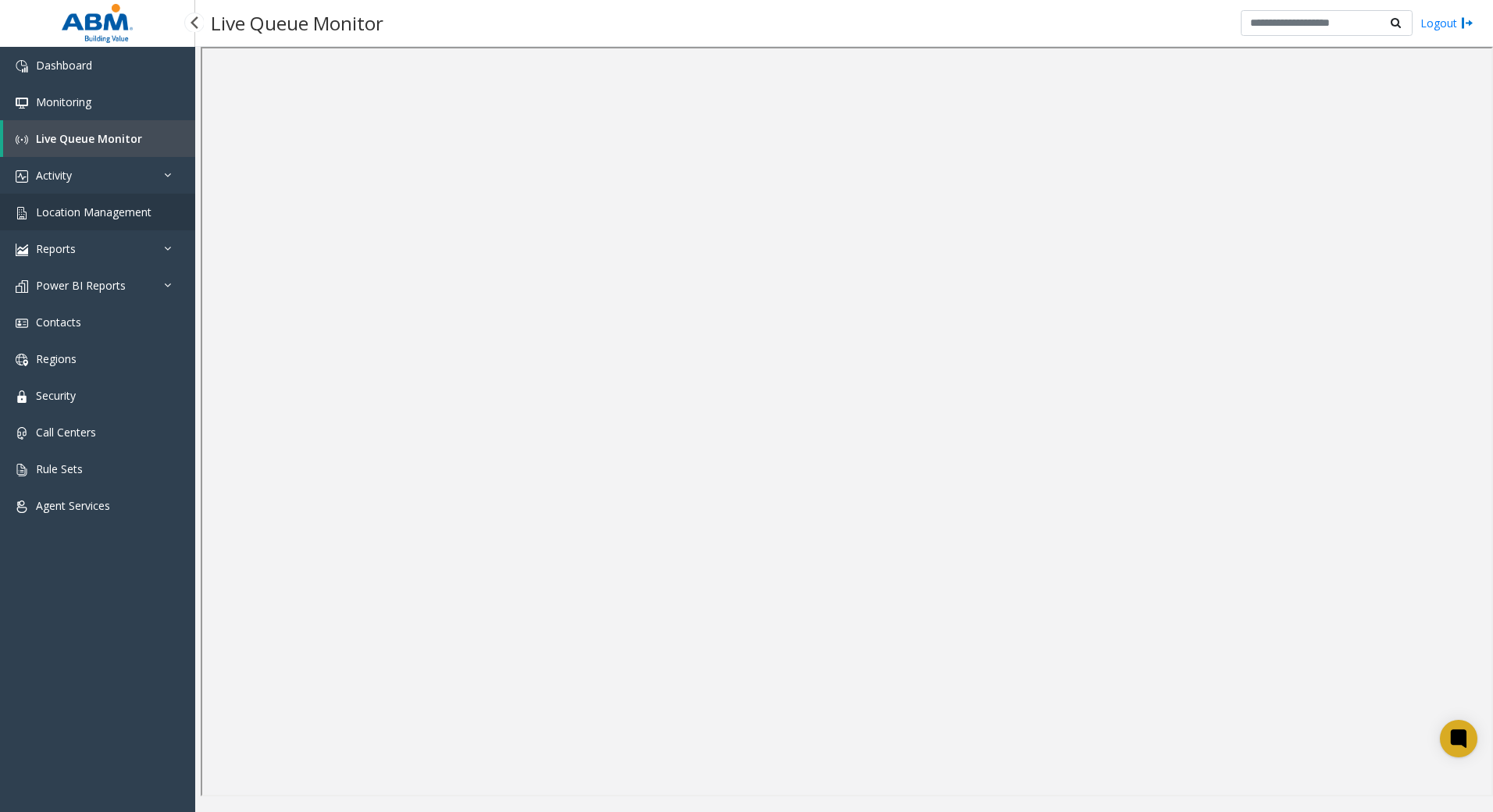
click at [139, 214] on span "Location Management" at bounding box center [93, 212] width 116 height 15
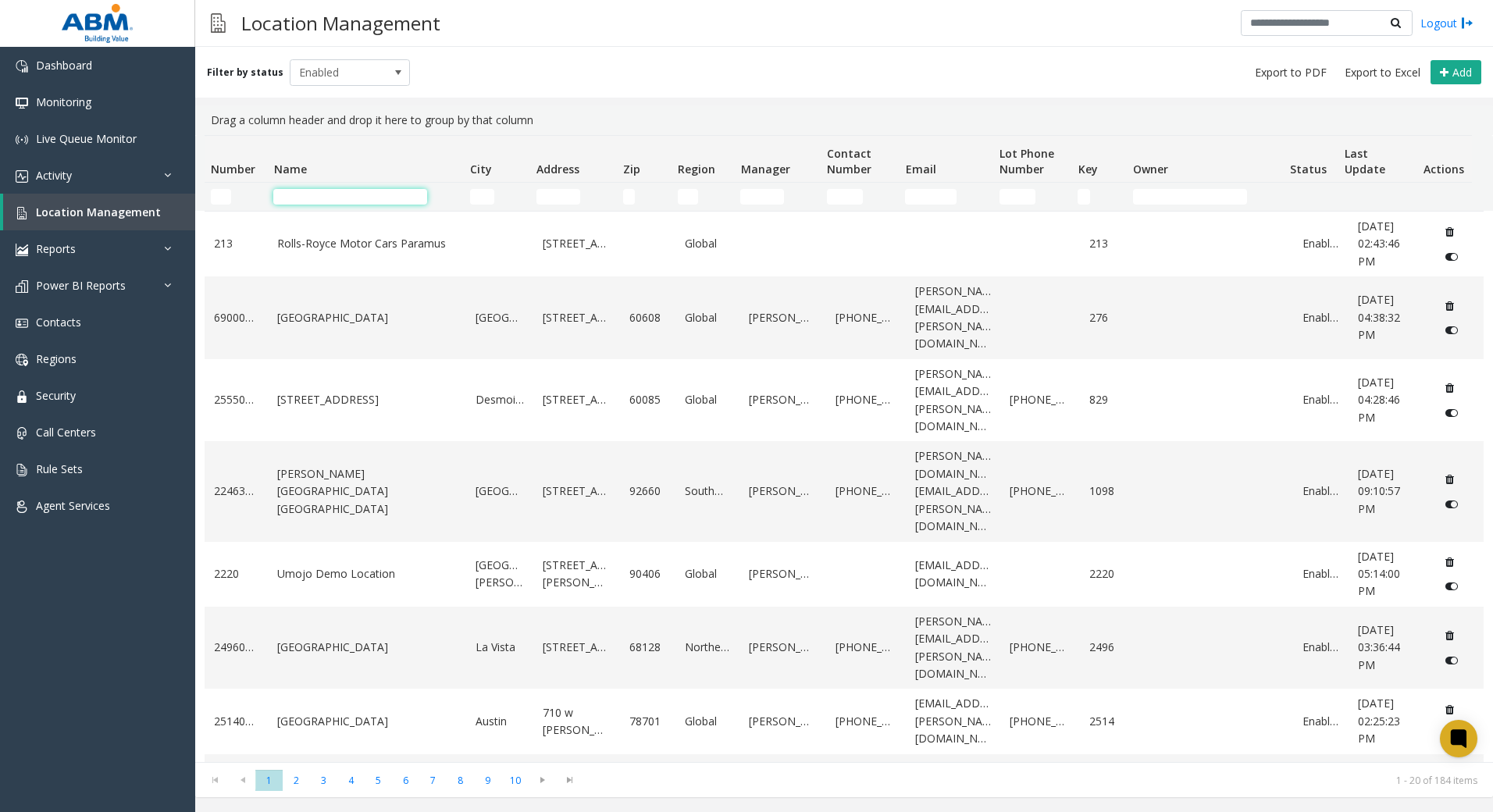
click at [393, 201] on input "Name Filter" at bounding box center [351, 196] width 154 height 16
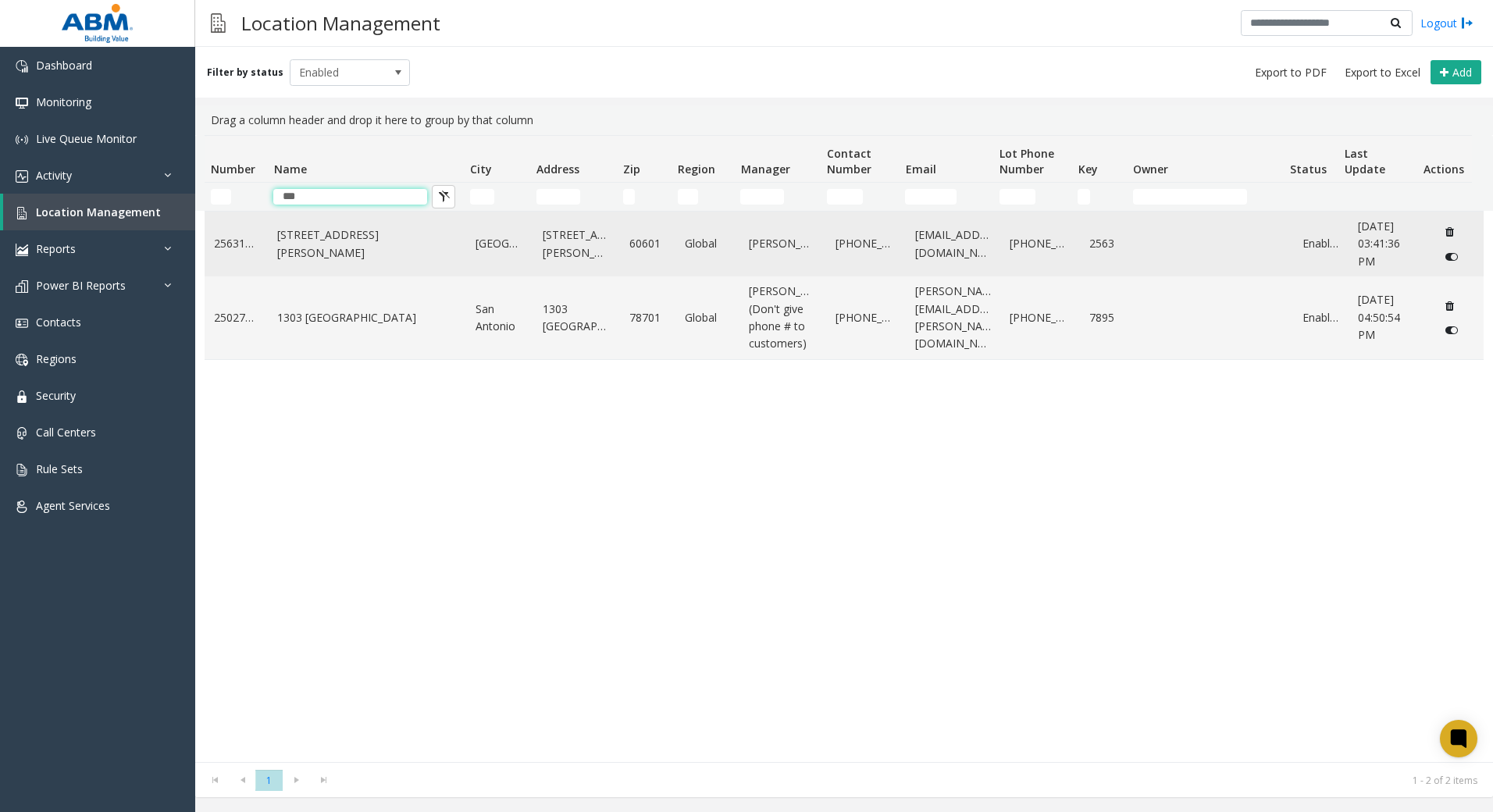
type input "***"
click at [384, 241] on link "[STREET_ADDRESS][PERSON_NAME]" at bounding box center [367, 243] width 180 height 35
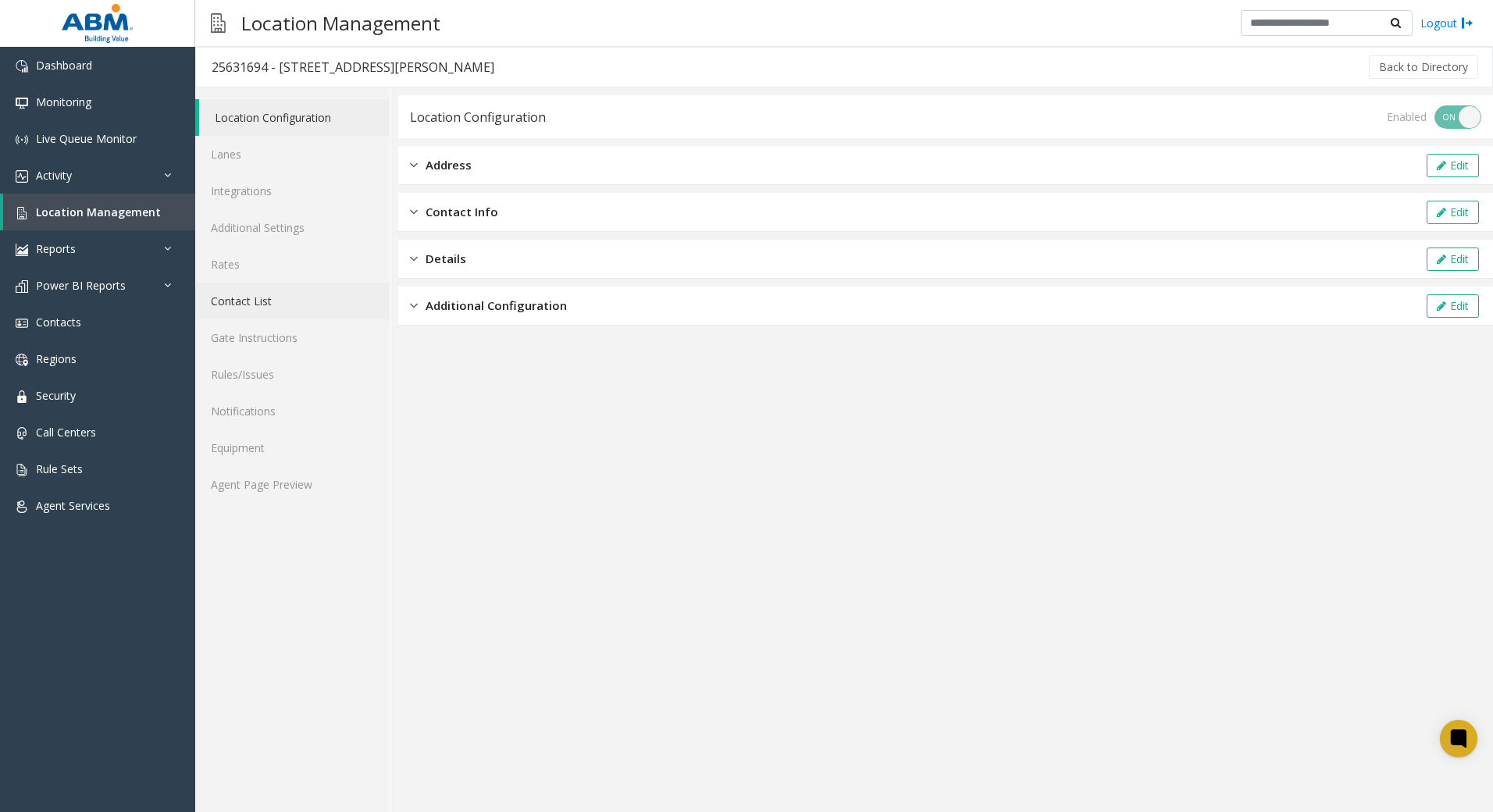
click at [295, 301] on link "Contact List" at bounding box center [292, 301] width 195 height 37
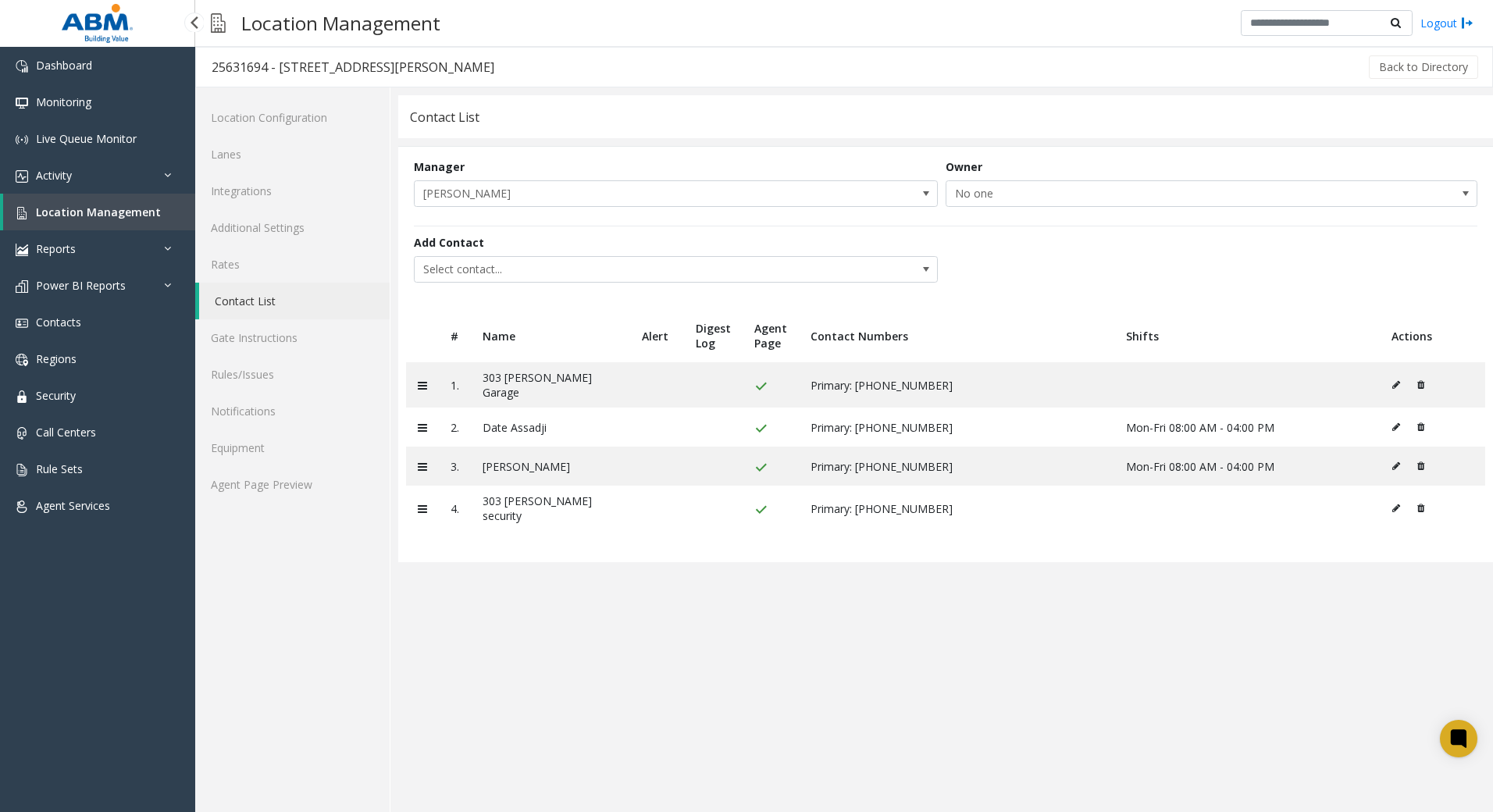
click at [82, 219] on link "Location Management" at bounding box center [99, 211] width 192 height 37
